Goal: Check status: Check status

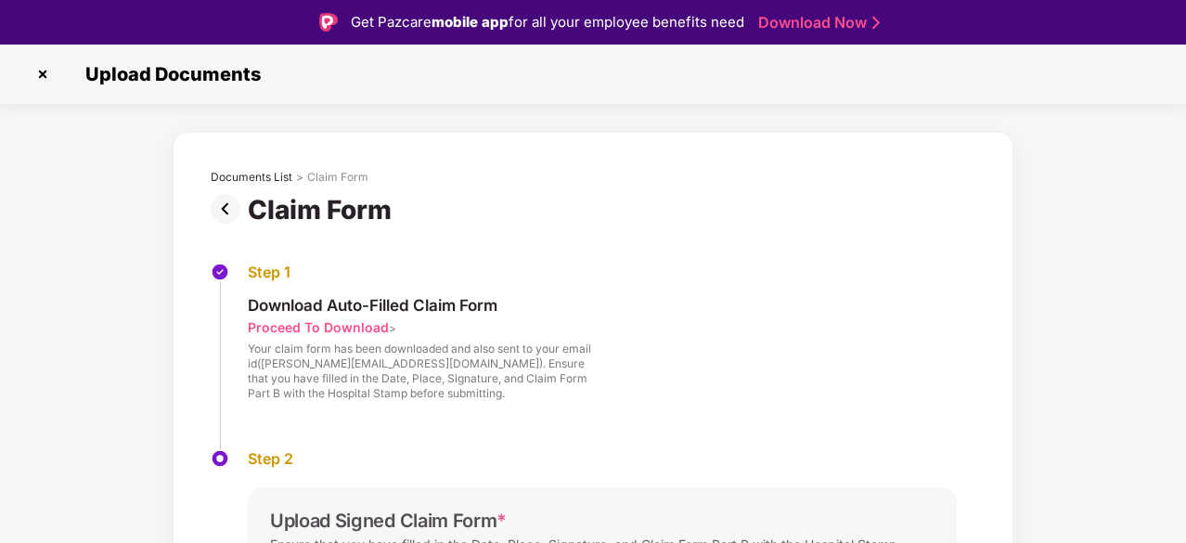
scroll to position [45, 0]
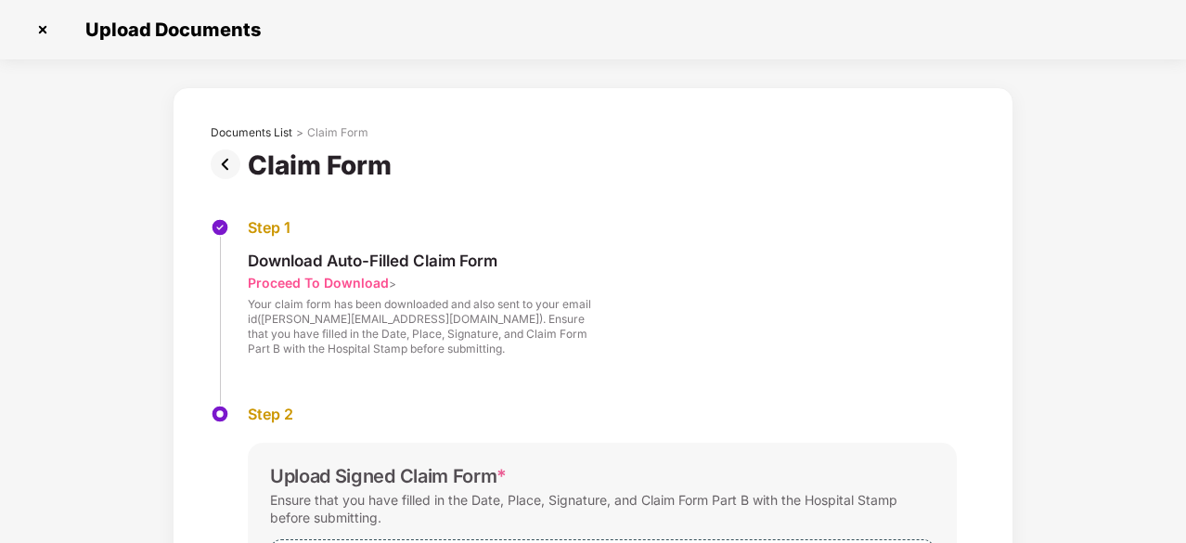
click at [284, 402] on div "Step 1 Download Auto-Filled Claim Form Proceed To Download > Your claim form ha…" at bounding box center [593, 311] width 764 height 186
click at [299, 280] on div "Proceed To Download" at bounding box center [318, 283] width 141 height 18
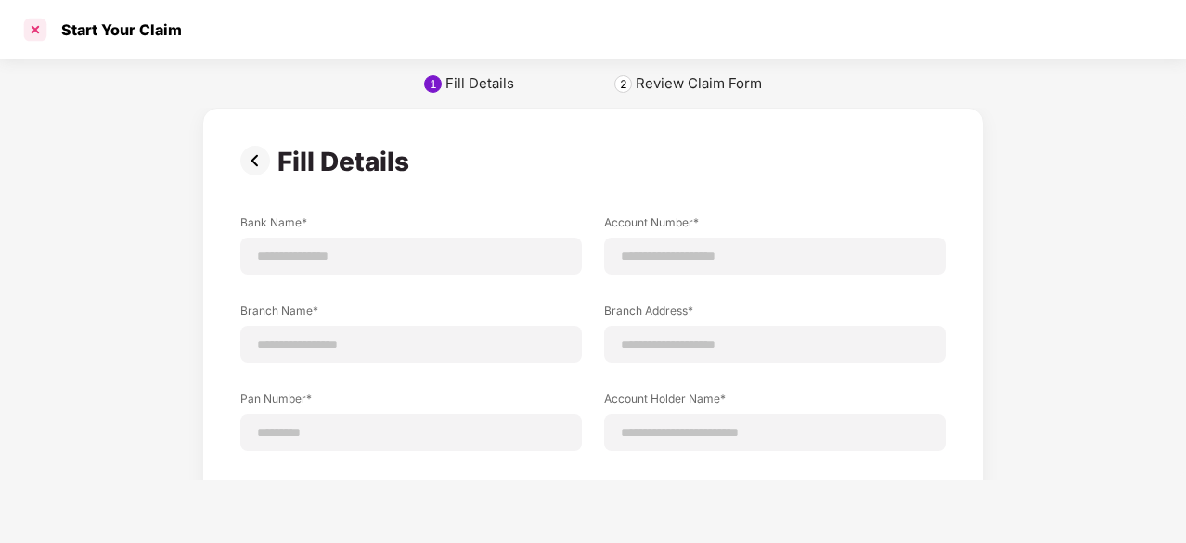
click at [28, 24] on div at bounding box center [35, 30] width 30 height 30
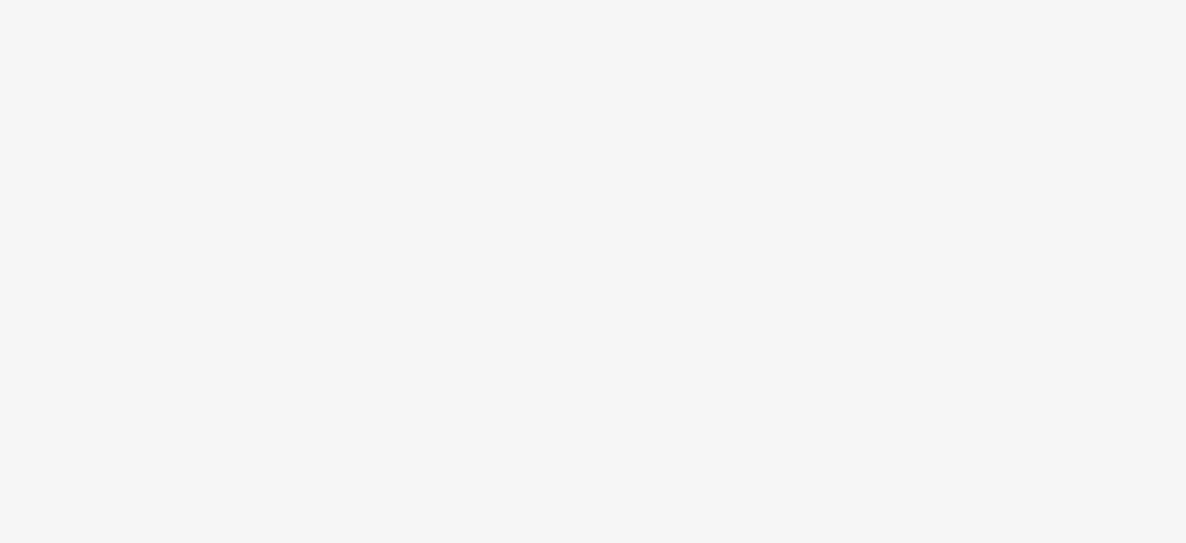
click at [28, 54] on body at bounding box center [593, 271] width 1186 height 543
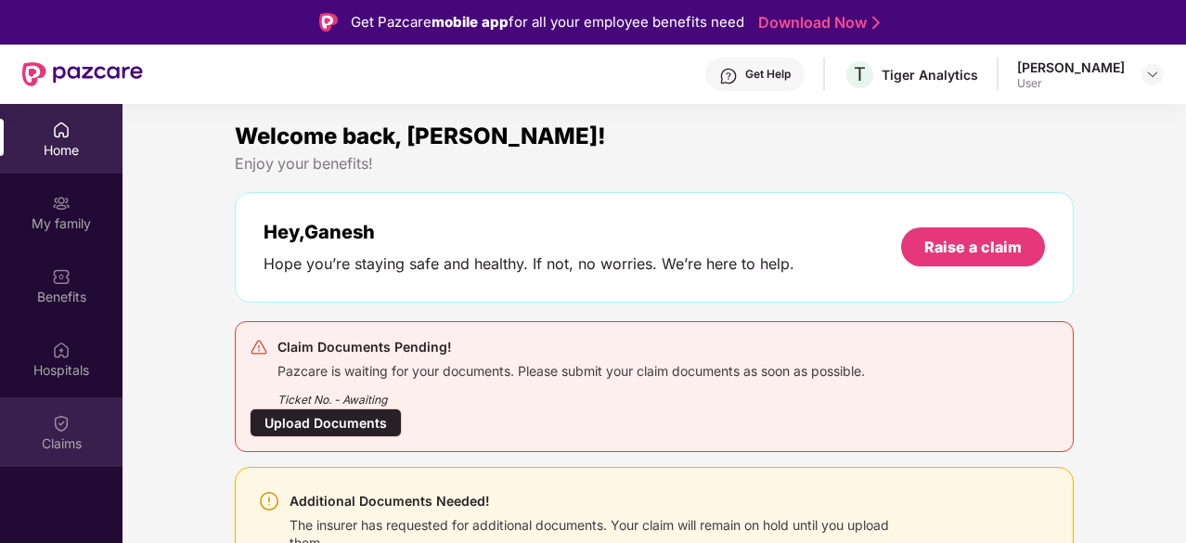
click at [71, 423] on div "Claims" at bounding box center [61, 432] width 122 height 70
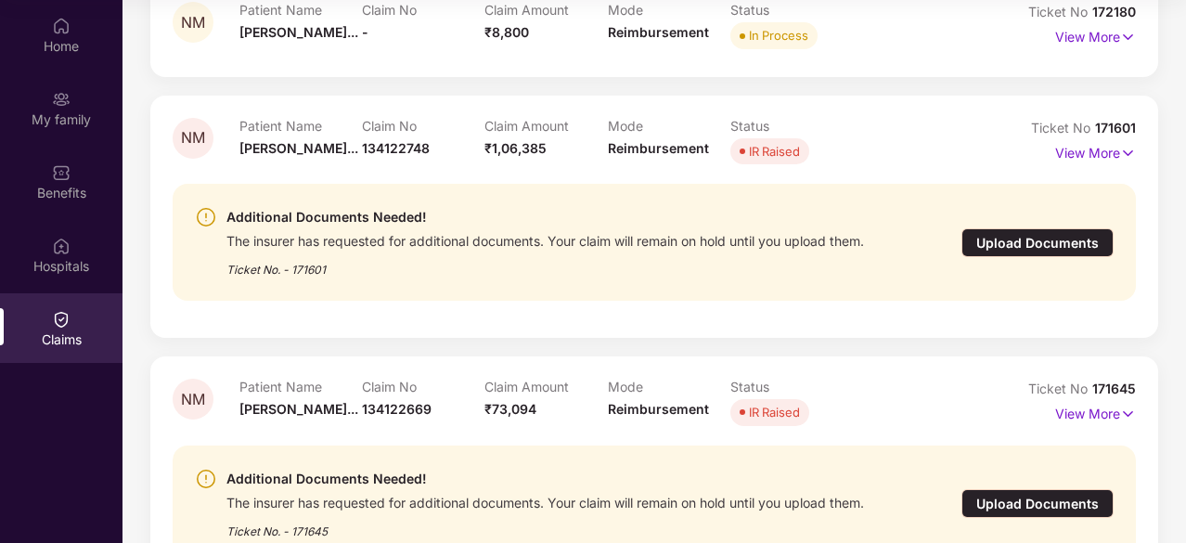
scroll to position [379, 0]
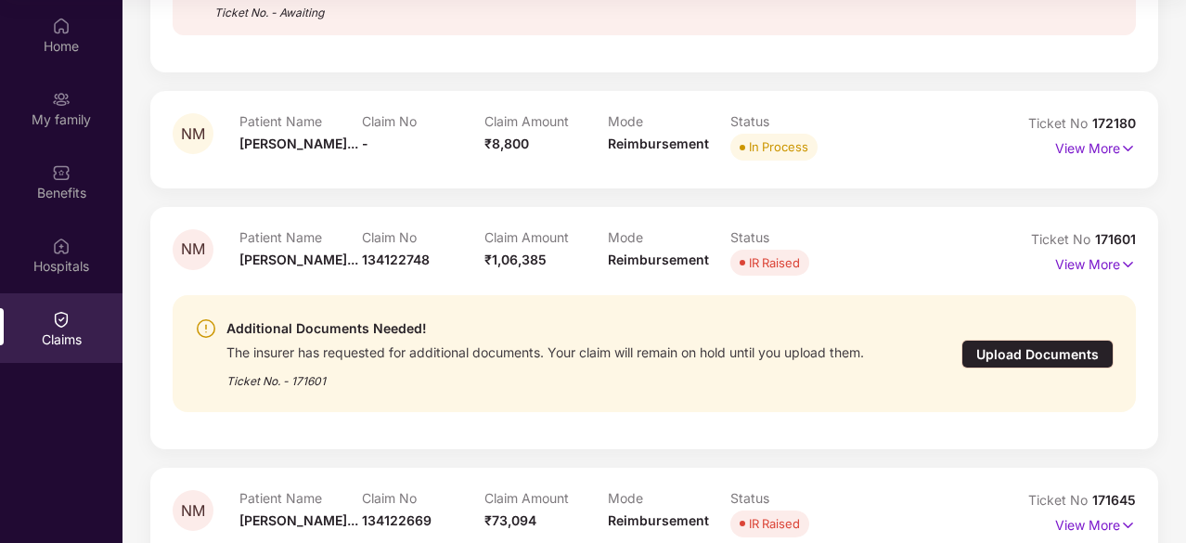
click at [898, 296] on div "Additional Documents Needed! The insurer has requested for additional documents…" at bounding box center [654, 353] width 963 height 117
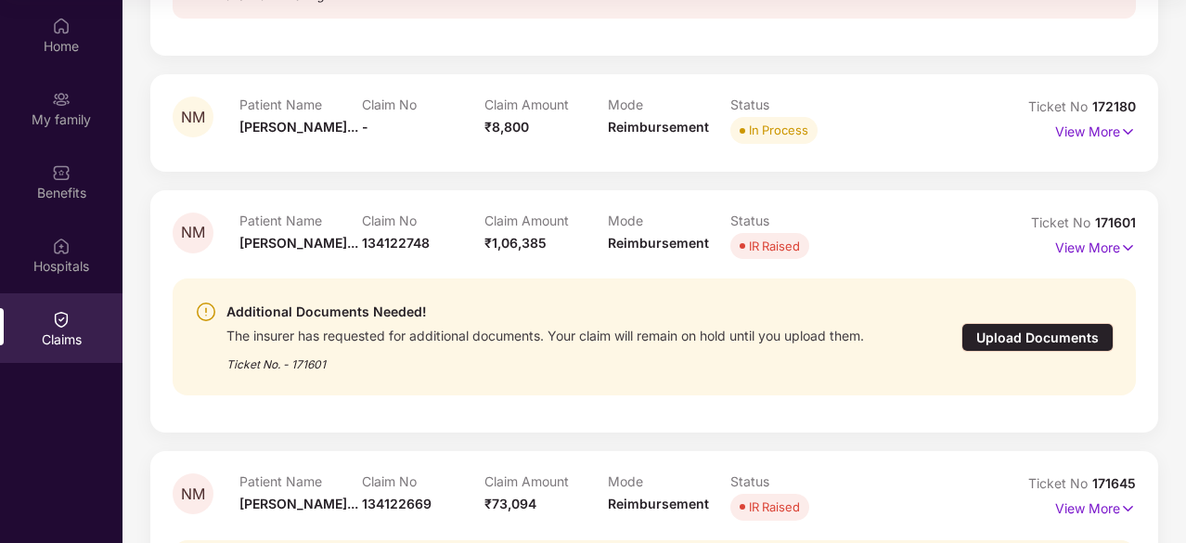
scroll to position [491, 0]
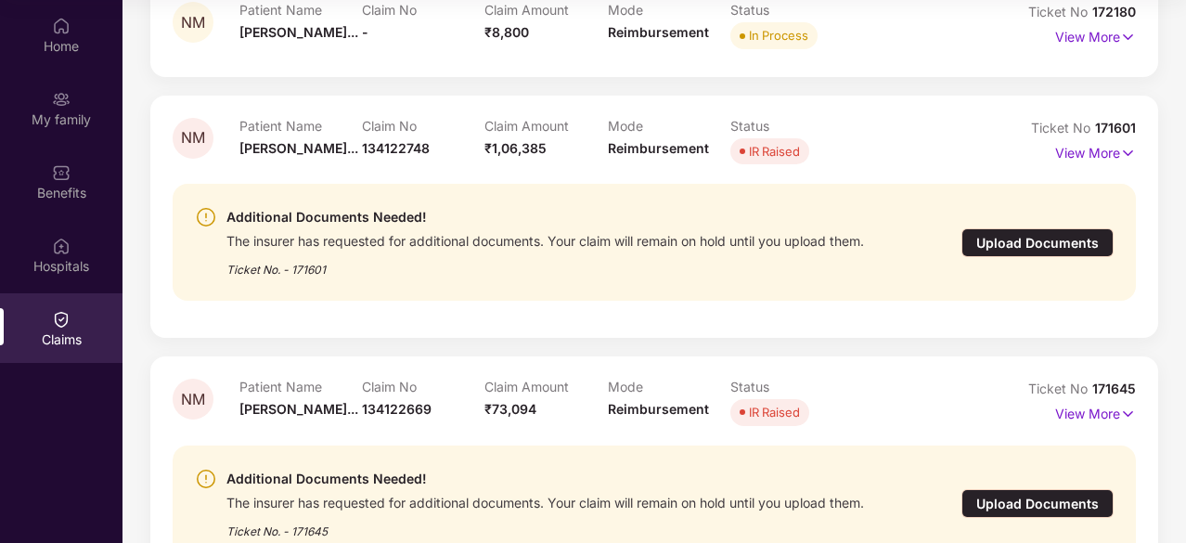
click at [877, 280] on div "Additional Documents Needed! The insurer has requested for additional documents…" at bounding box center [654, 242] width 963 height 117
click at [1095, 149] on p "View More" at bounding box center [1095, 150] width 81 height 25
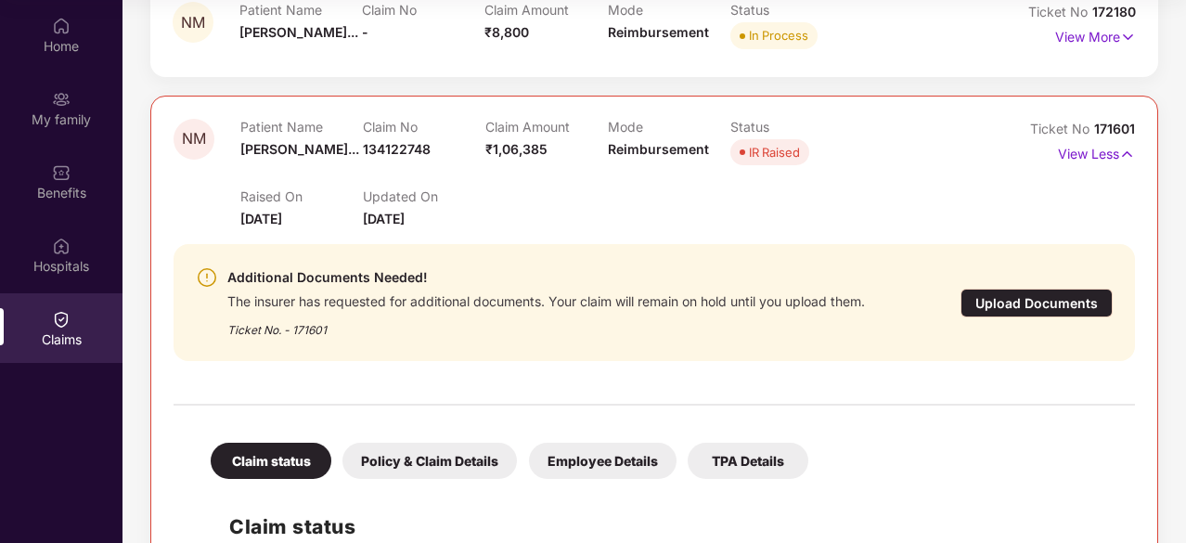
click at [905, 298] on div "Additional Documents Needed! The insurer has requested for additional documents…" at bounding box center [578, 302] width 764 height 72
click at [738, 343] on div "Additional Documents Needed! The insurer has requested for additional documents…" at bounding box center [653, 302] width 961 height 117
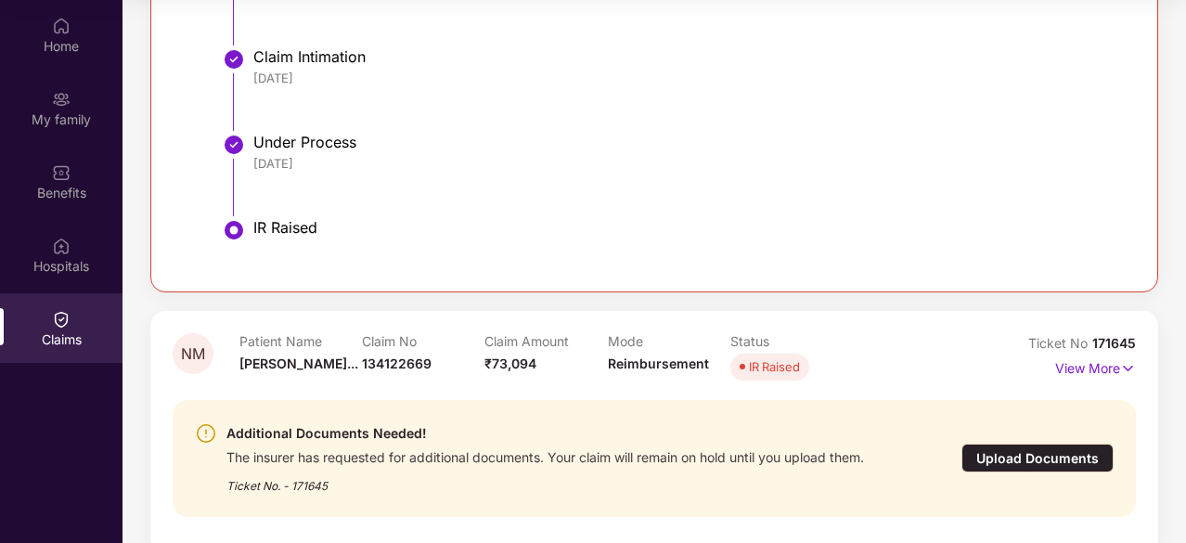
scroll to position [1196, 0]
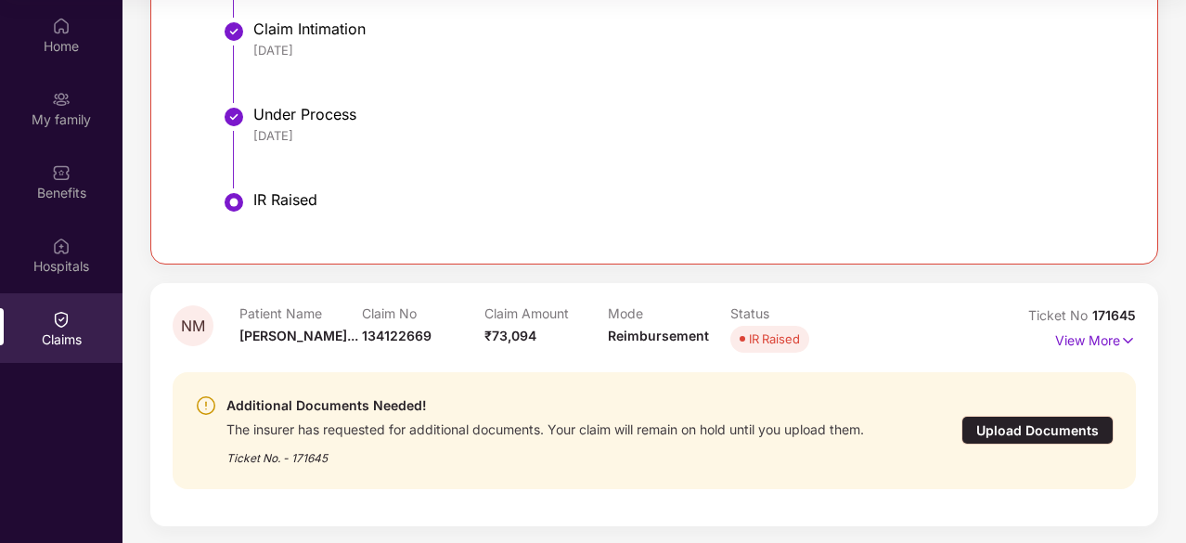
click at [756, 353] on div "Status IR Raised" at bounding box center [791, 330] width 122 height 51
click at [1071, 340] on p "View More" at bounding box center [1095, 338] width 81 height 25
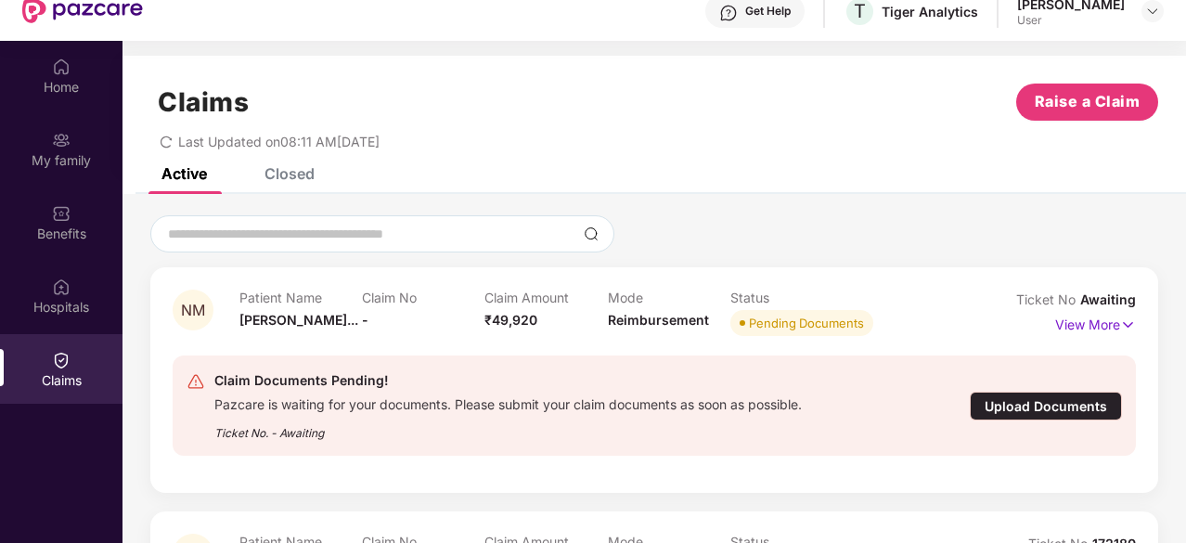
scroll to position [0, 0]
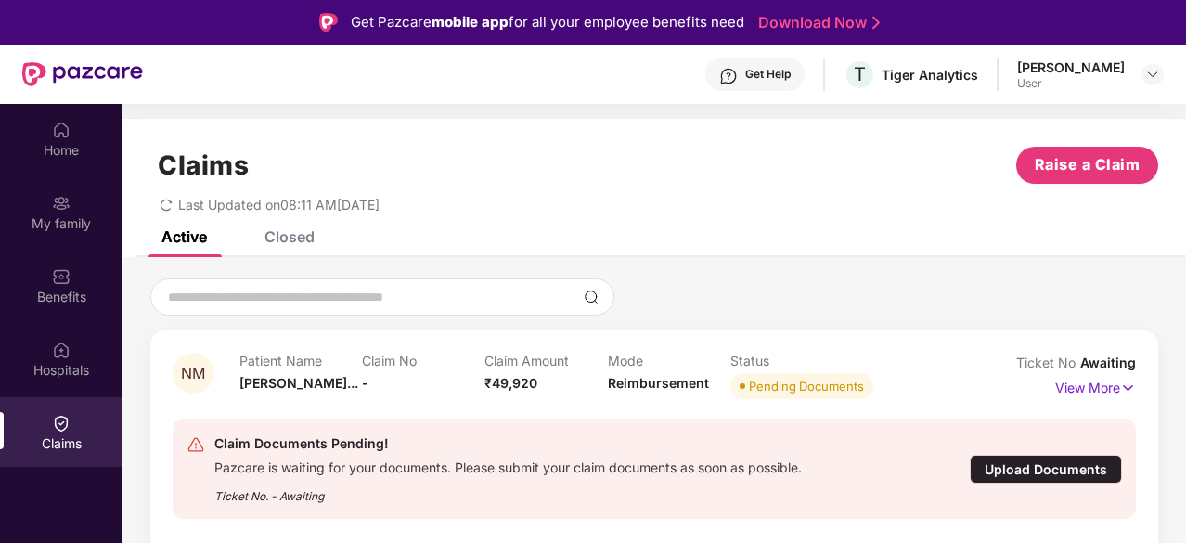
click at [275, 244] on div "Closed" at bounding box center [289, 236] width 50 height 19
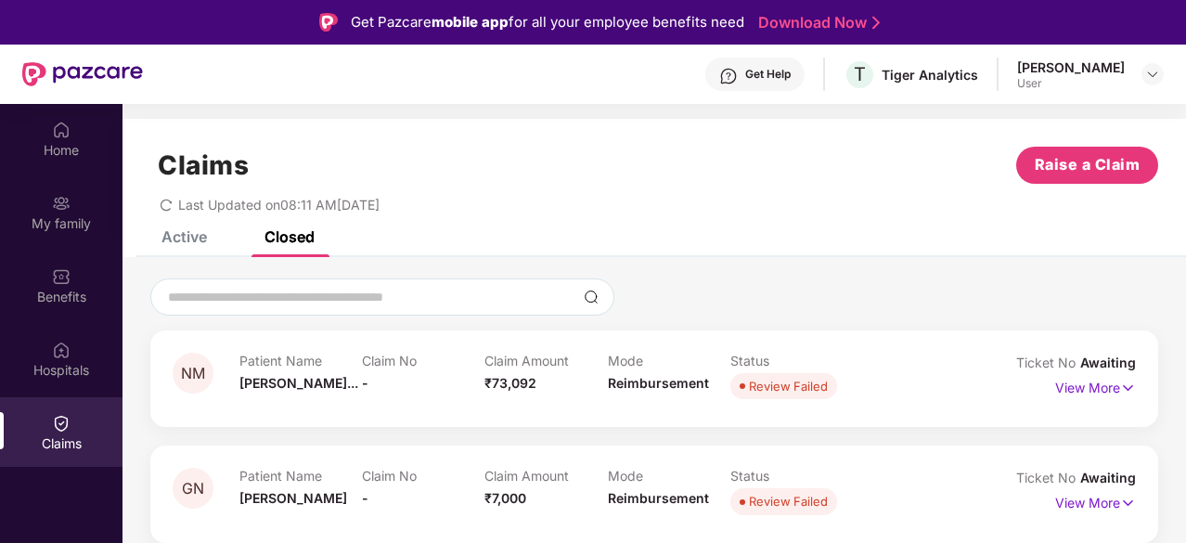
click at [169, 237] on div "Active" at bounding box center [183, 236] width 45 height 19
